Goal: Information Seeking & Learning: Learn about a topic

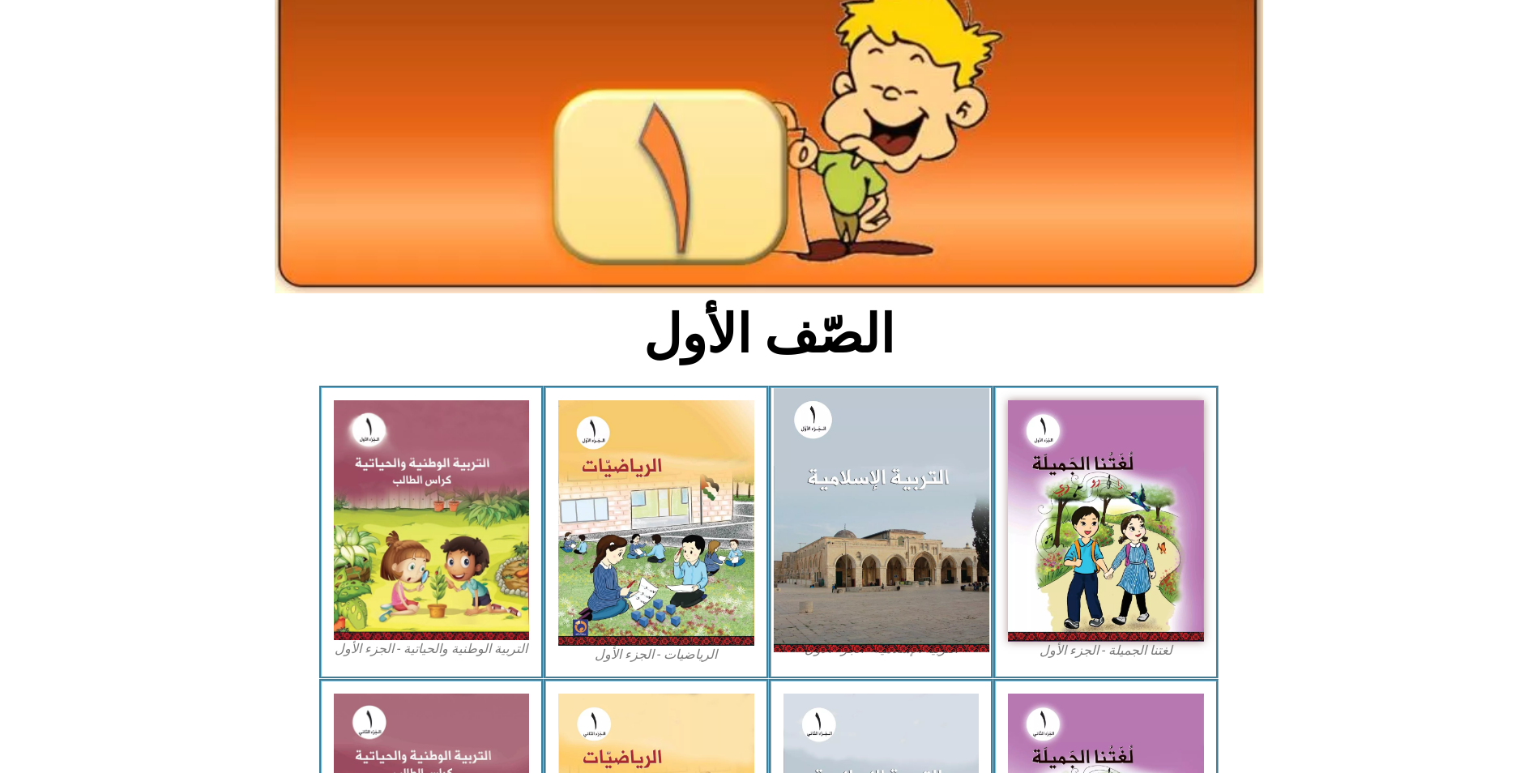
scroll to position [243, 0]
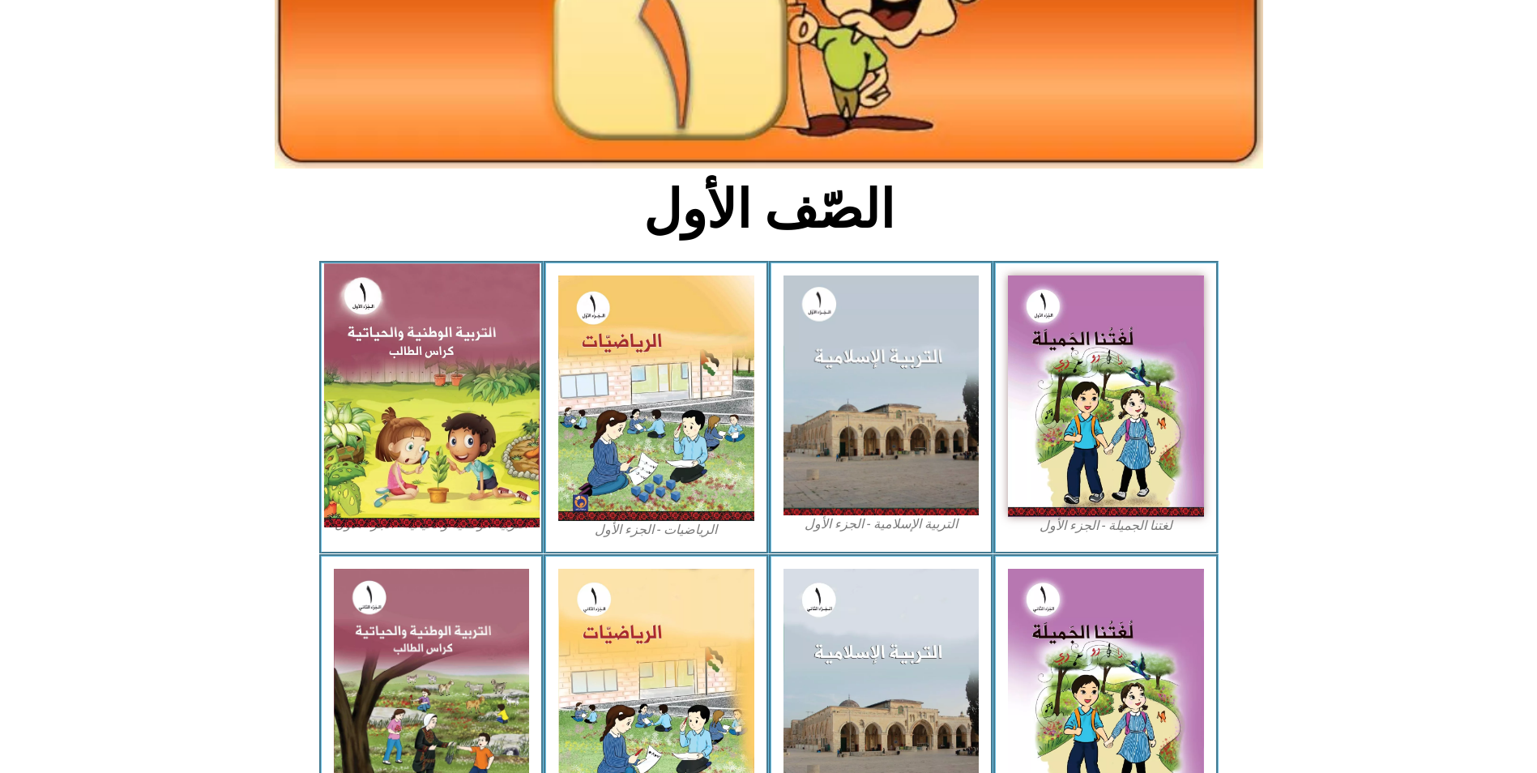
click at [459, 351] on img at bounding box center [430, 394] width 215 height 263
click at [495, 350] on img at bounding box center [430, 394] width 215 height 263
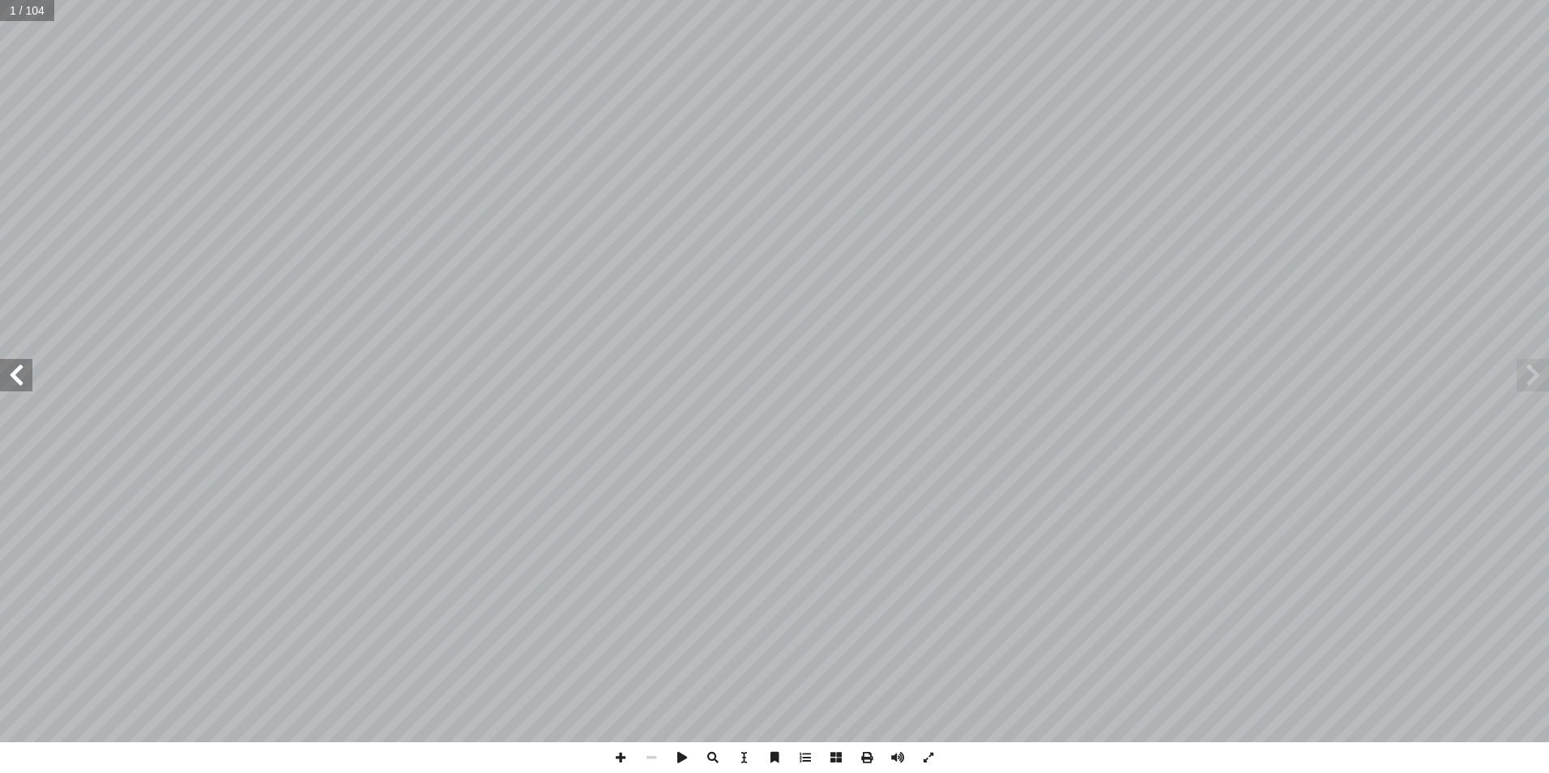
click at [17, 372] on span at bounding box center [16, 375] width 32 height 32
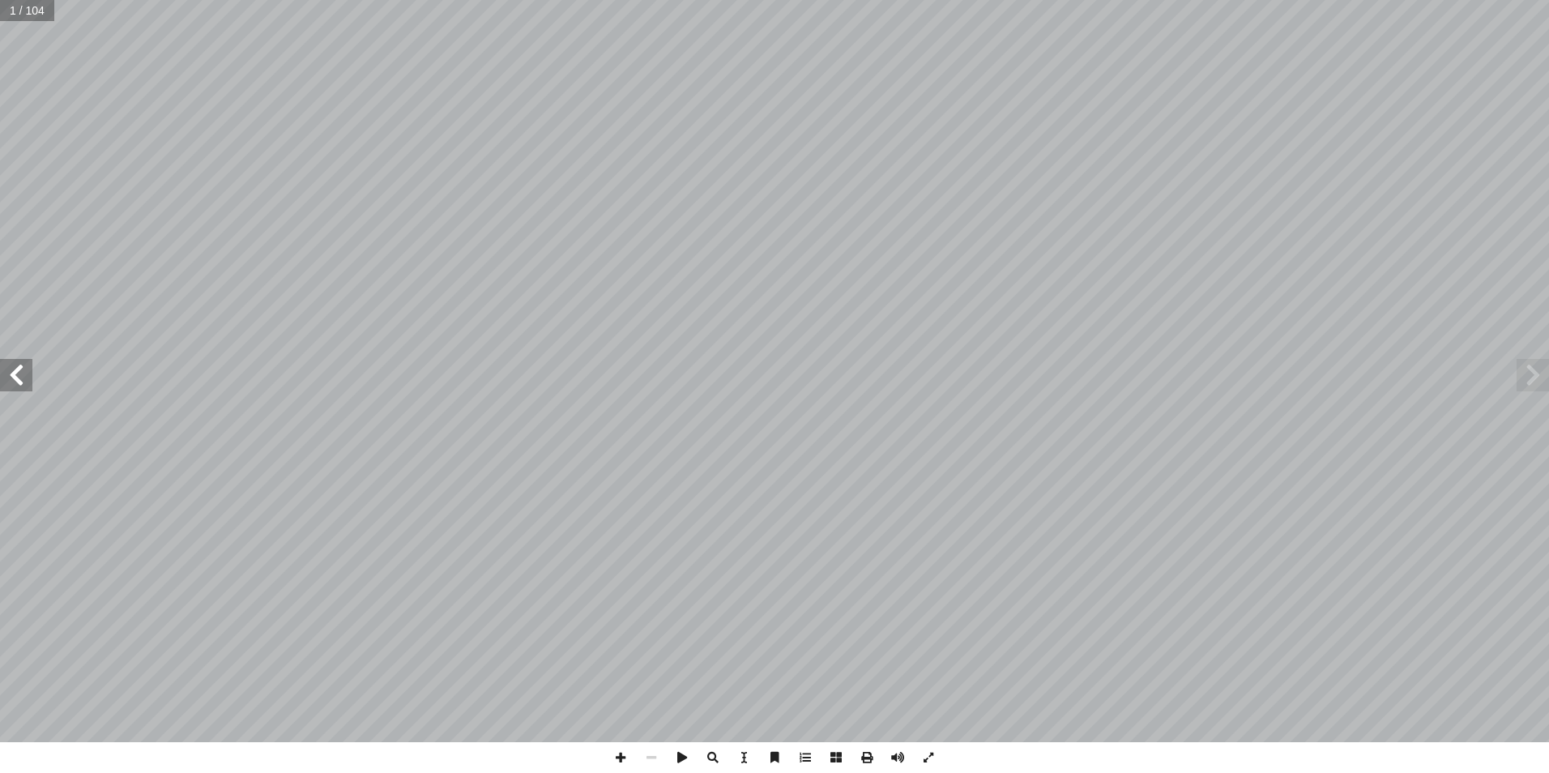
click at [17, 372] on span at bounding box center [16, 375] width 32 height 32
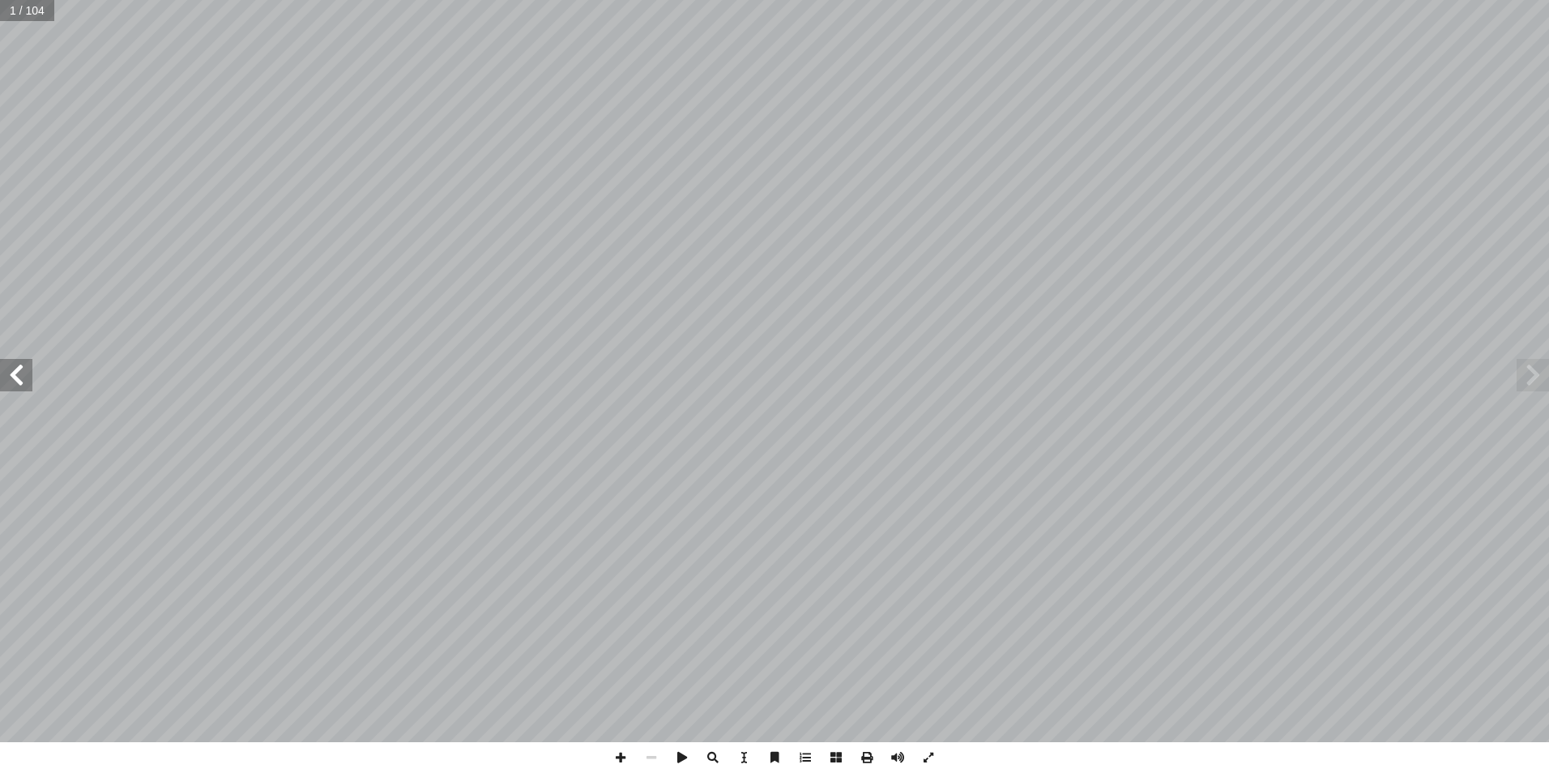
click at [17, 372] on span at bounding box center [16, 375] width 32 height 32
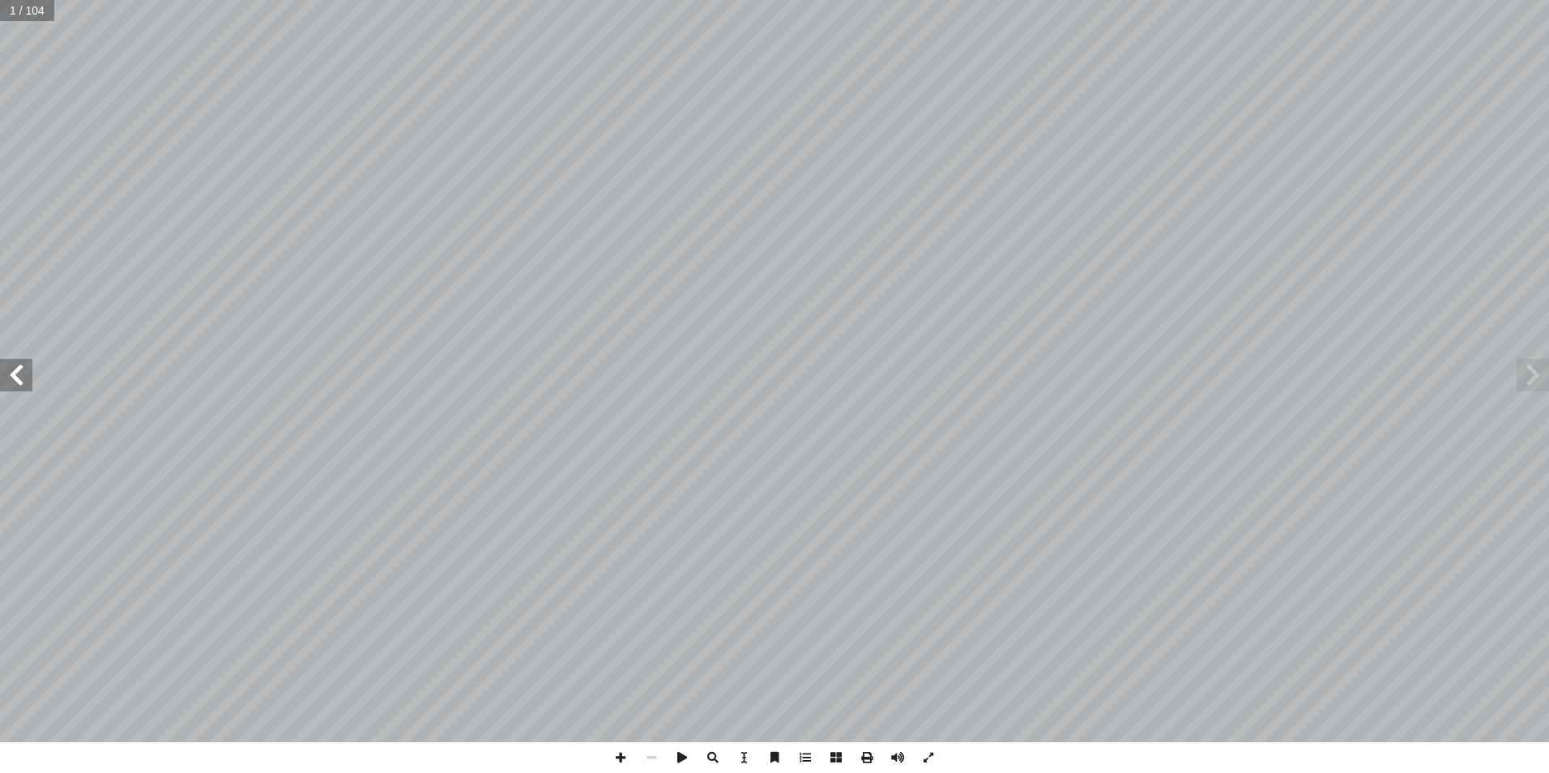
click at [17, 372] on span at bounding box center [16, 375] width 32 height 32
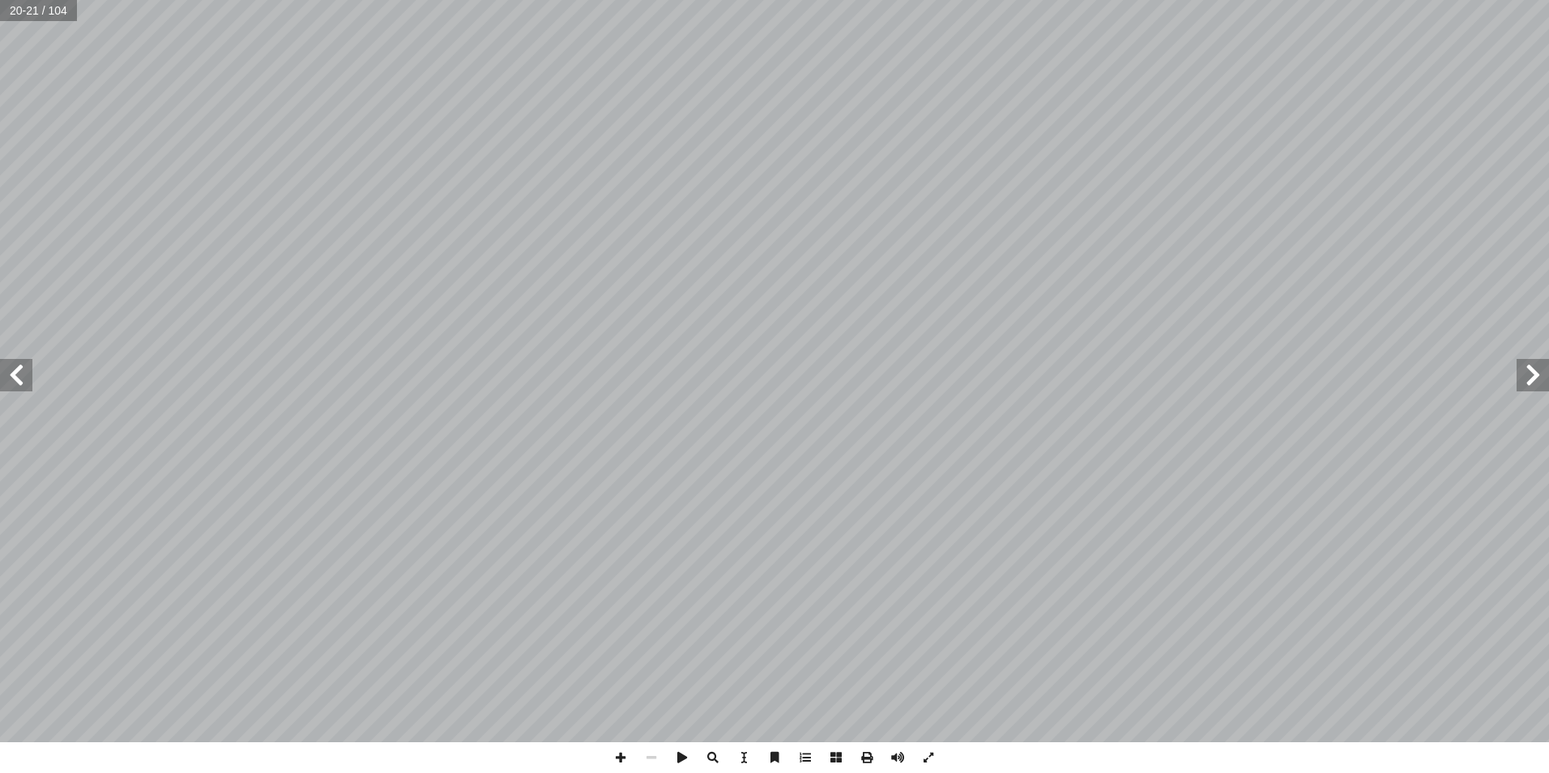
click at [17, 372] on span at bounding box center [16, 375] width 32 height 32
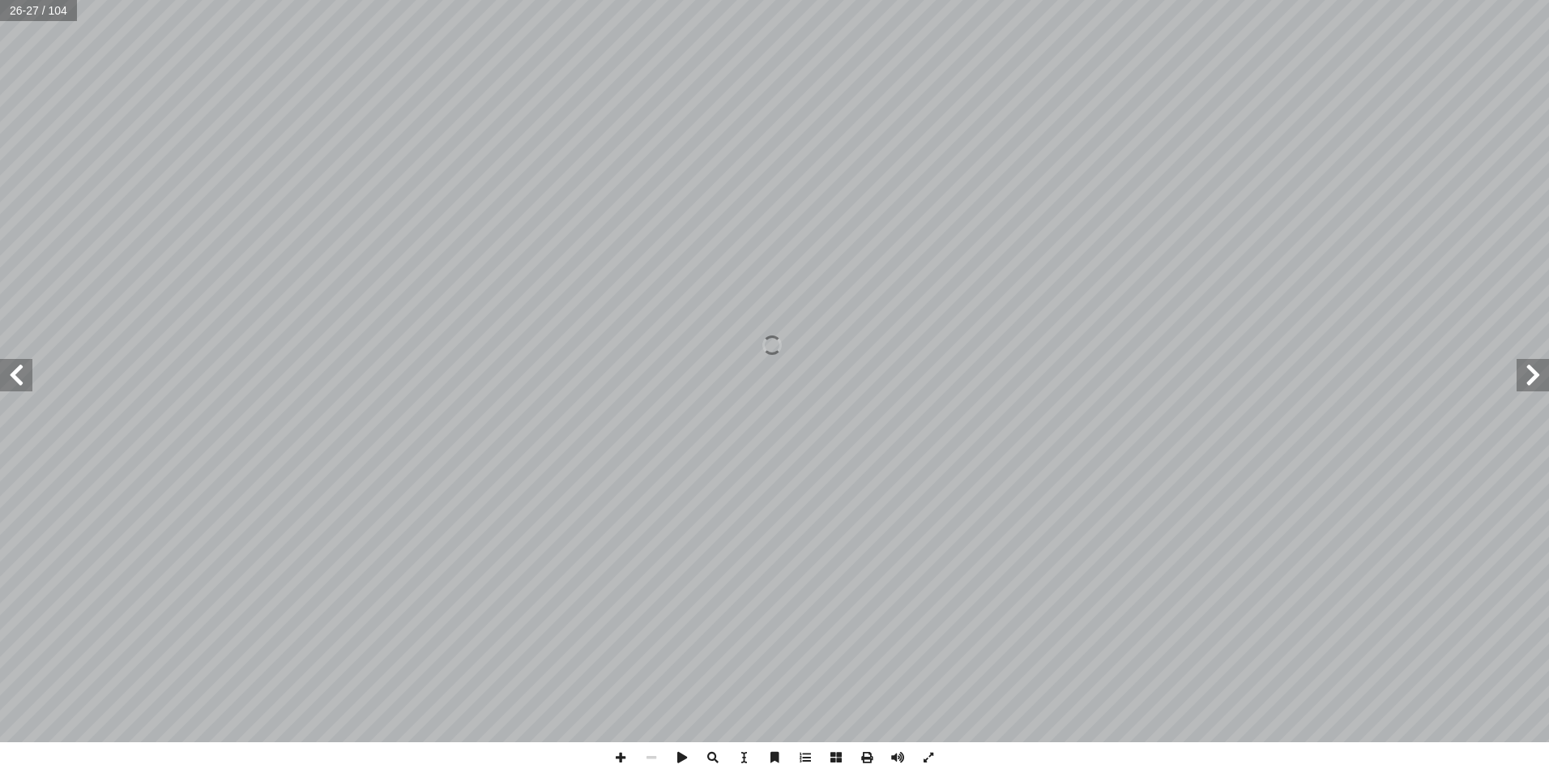
click at [16, 372] on span at bounding box center [16, 375] width 32 height 32
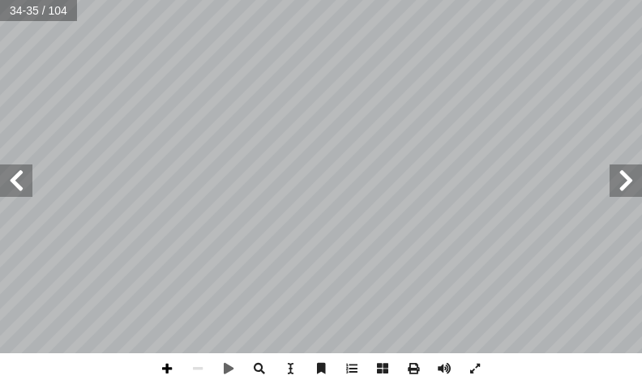
click at [164, 369] on span at bounding box center [166, 368] width 31 height 31
click at [165, 368] on span at bounding box center [166, 368] width 31 height 31
click at [196, 367] on span at bounding box center [197, 368] width 31 height 31
